Goal: Find contact information: Find contact information

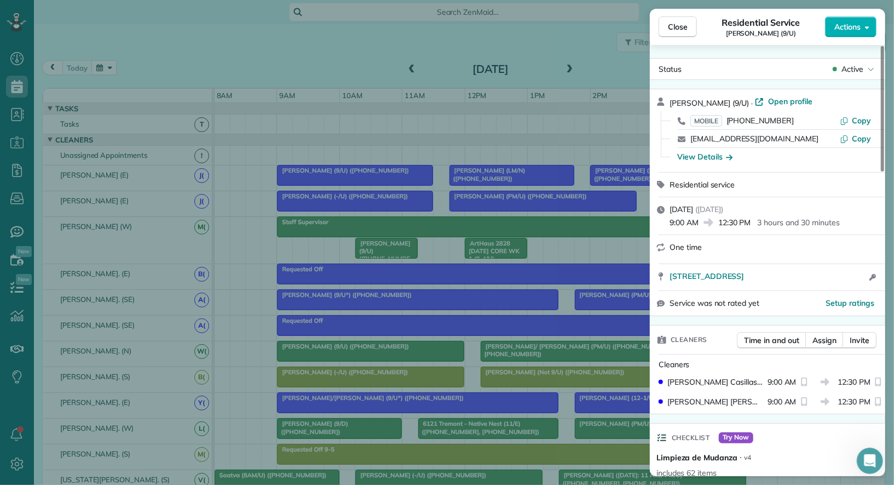
scroll to position [362, 0]
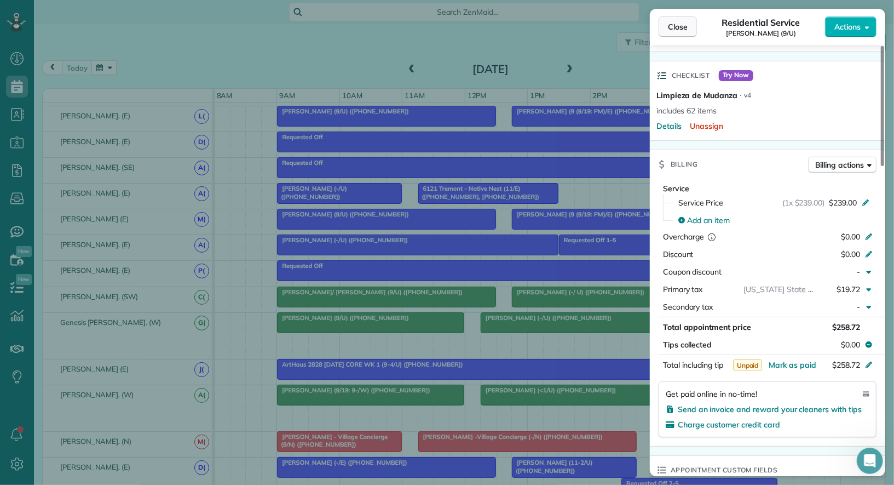
click at [683, 28] on span "Close" at bounding box center [678, 26] width 20 height 11
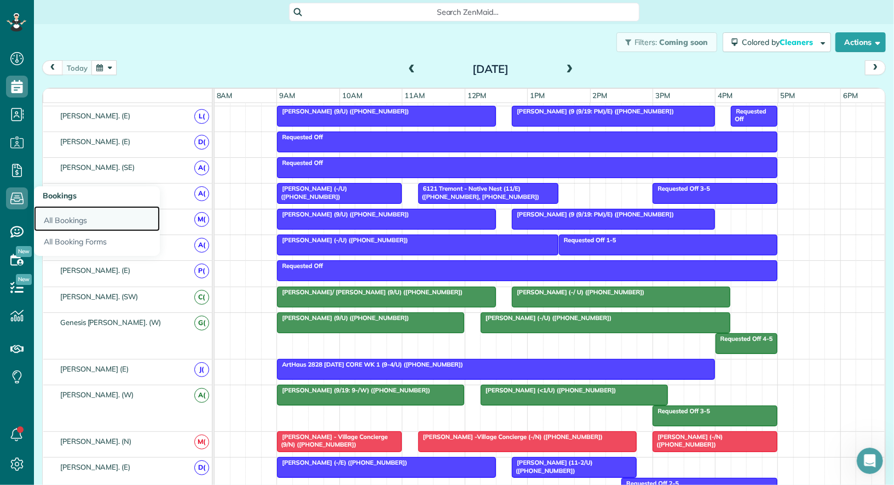
click at [55, 222] on link "All Bookings" at bounding box center [97, 218] width 126 height 25
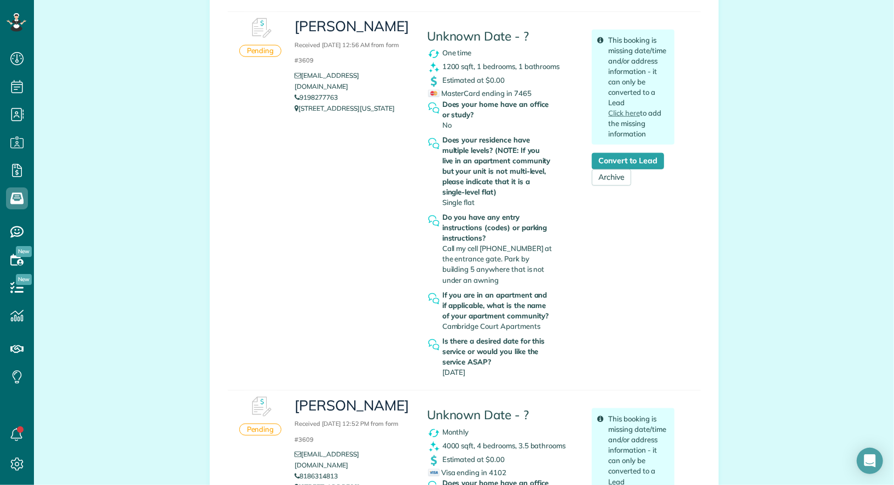
scroll to position [623, 0]
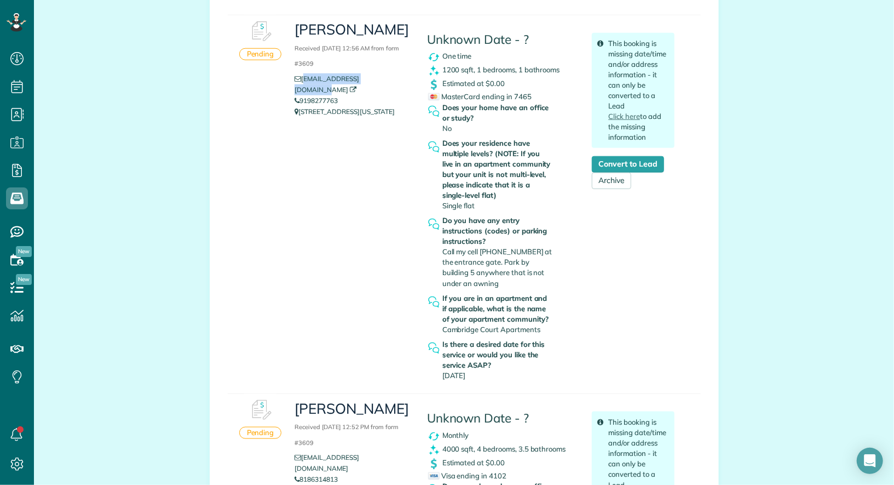
drag, startPoint x: 393, startPoint y: 79, endPoint x: 303, endPoint y: 81, distance: 90.4
click at [303, 81] on li "ericaj.ray13@gmail.com" at bounding box center [353, 84] width 116 height 22
copy link "ericaj.ray13@gmail.com"
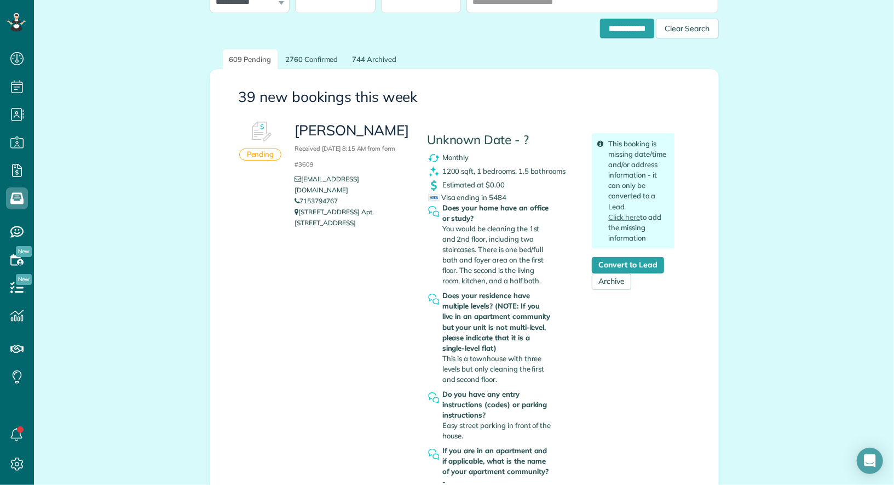
scroll to position [78, 0]
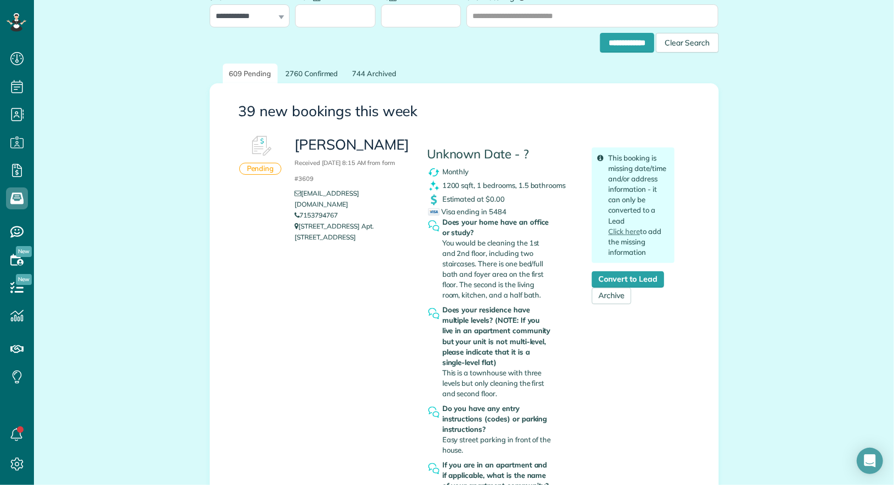
drag, startPoint x: 344, startPoint y: 228, endPoint x: 302, endPoint y: 216, distance: 43.2
click at [302, 221] on p "4304 Holland Ave. Apt. 2410 Dallas TX 75219" at bounding box center [353, 232] width 116 height 22
copy p "4304 Holland Ave. Apt. 2410 Dallas TX 75219"
drag, startPoint x: 399, startPoint y: 194, endPoint x: 303, endPoint y: 196, distance: 95.8
click at [303, 196] on li "weldow0129@gmail.com" at bounding box center [353, 199] width 116 height 22
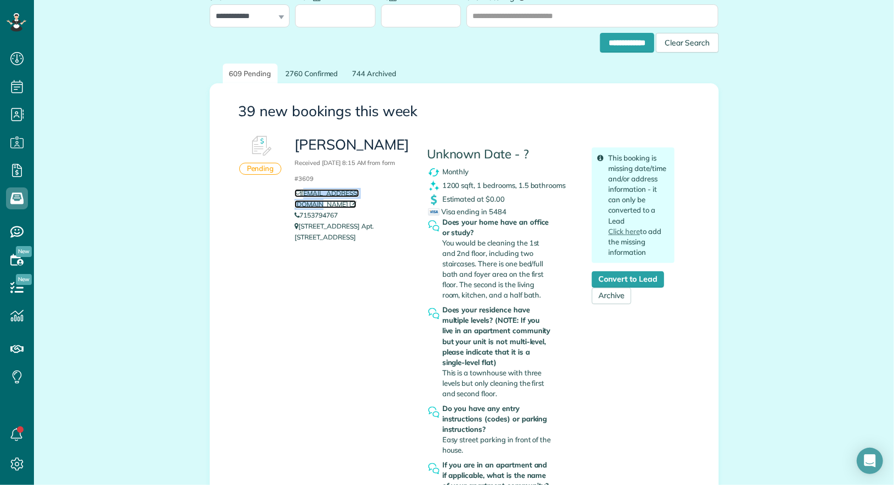
copy link "weldow0129@gmail.com"
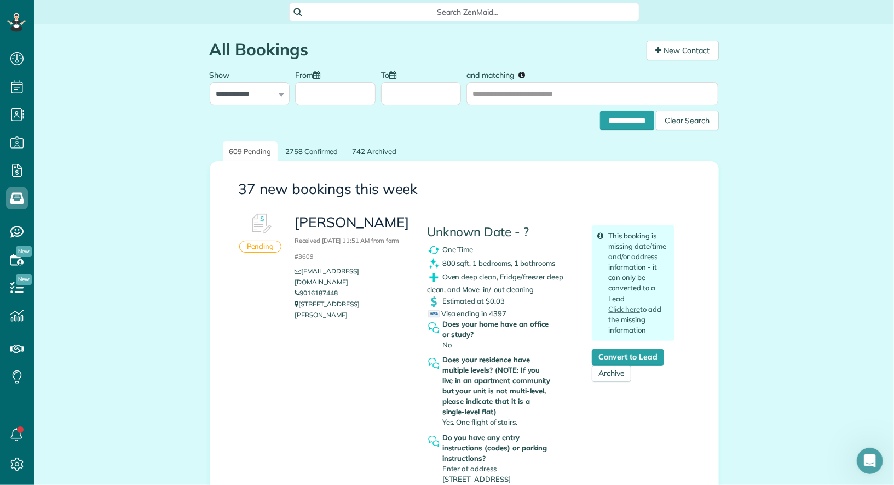
scroll to position [189, 0]
